Goal: Task Accomplishment & Management: Use online tool/utility

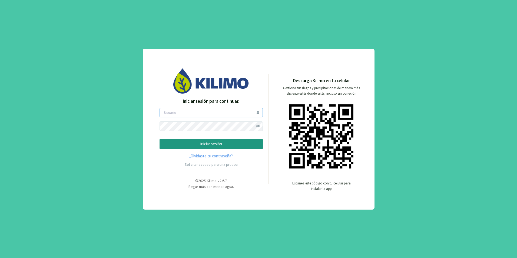
type input "joserobles"
click at [227, 148] on button "iniciar sesión" at bounding box center [210, 144] width 103 height 10
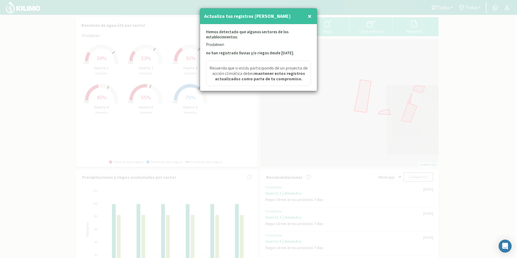
click at [309, 15] on span "×" at bounding box center [310, 16] width 4 height 9
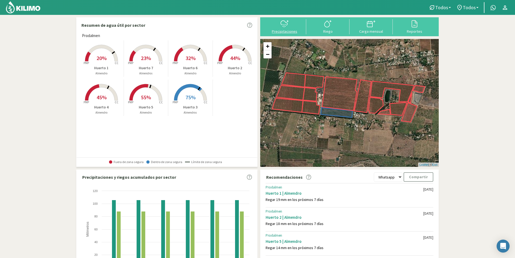
click at [296, 29] on div "Precipitaciones" at bounding box center [284, 31] width 40 height 4
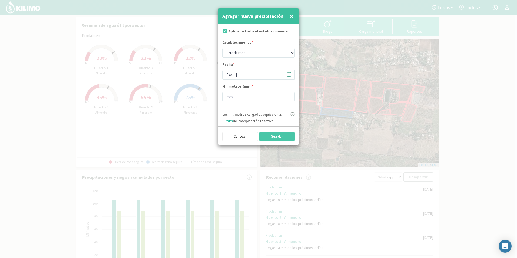
click at [288, 73] on icon at bounding box center [288, 74] width 5 height 5
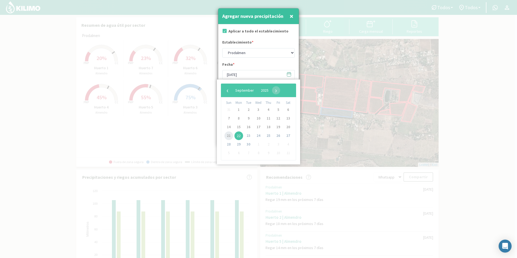
click at [228, 135] on span "21" at bounding box center [228, 135] width 9 height 9
type input "[DATE]"
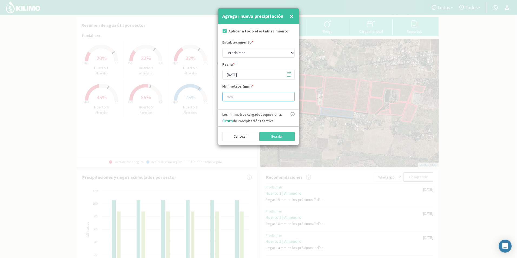
click at [242, 95] on input "number" at bounding box center [258, 96] width 72 height 9
type input "15"
drag, startPoint x: 272, startPoint y: 130, endPoint x: 278, endPoint y: 144, distance: 14.9
click at [276, 142] on div "Cancelar Guardar" at bounding box center [258, 135] width 81 height 19
click at [278, 141] on button "Guardar" at bounding box center [277, 136] width 36 height 9
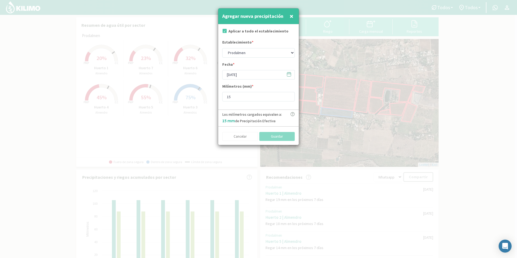
type input "[DATE]"
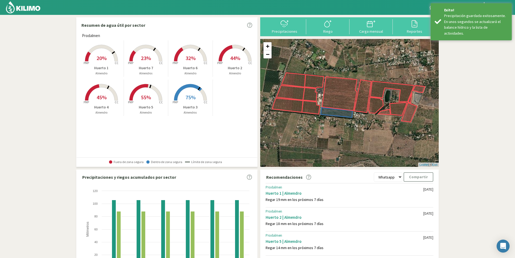
click at [25, 9] on img at bounding box center [22, 7] width 35 height 13
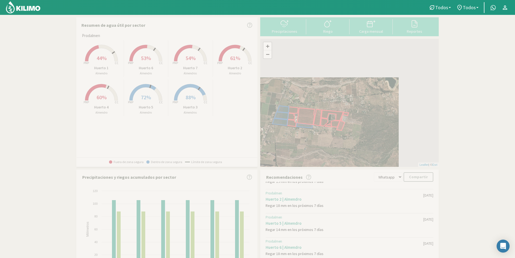
scroll to position [27, 0]
